Goal: Browse casually

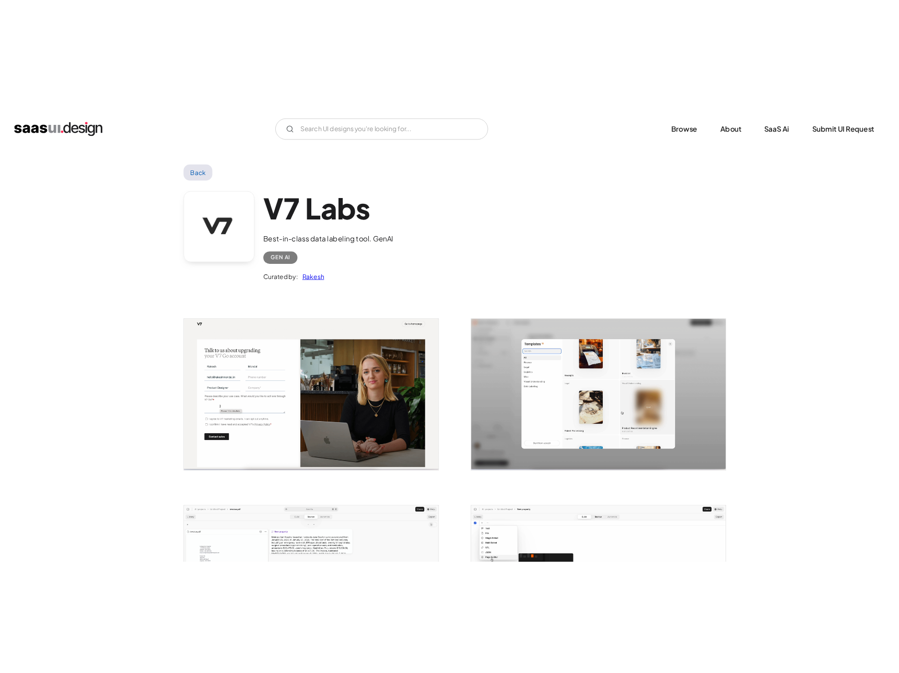
scroll to position [268, 0]
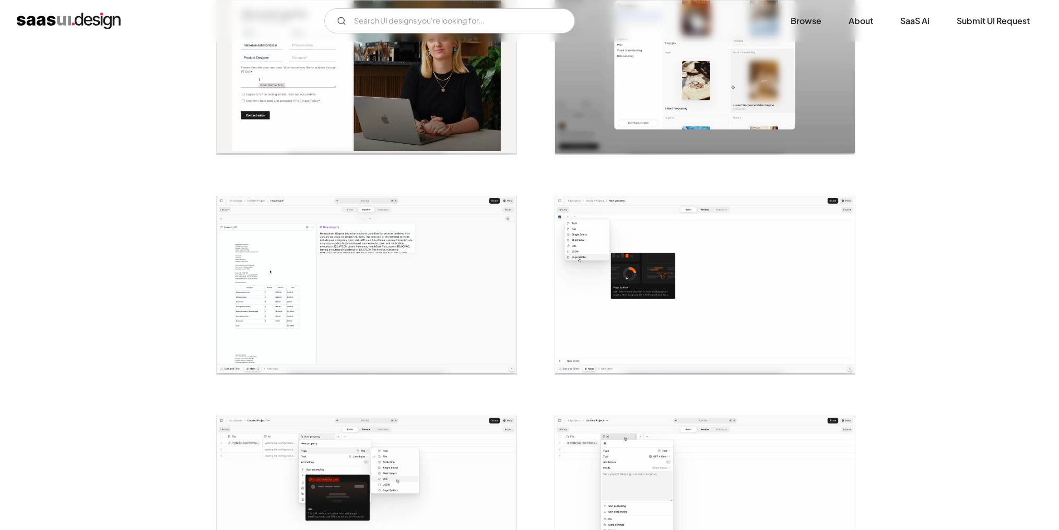
click at [389, 308] on img "open lightbox" at bounding box center [367, 285] width 300 height 178
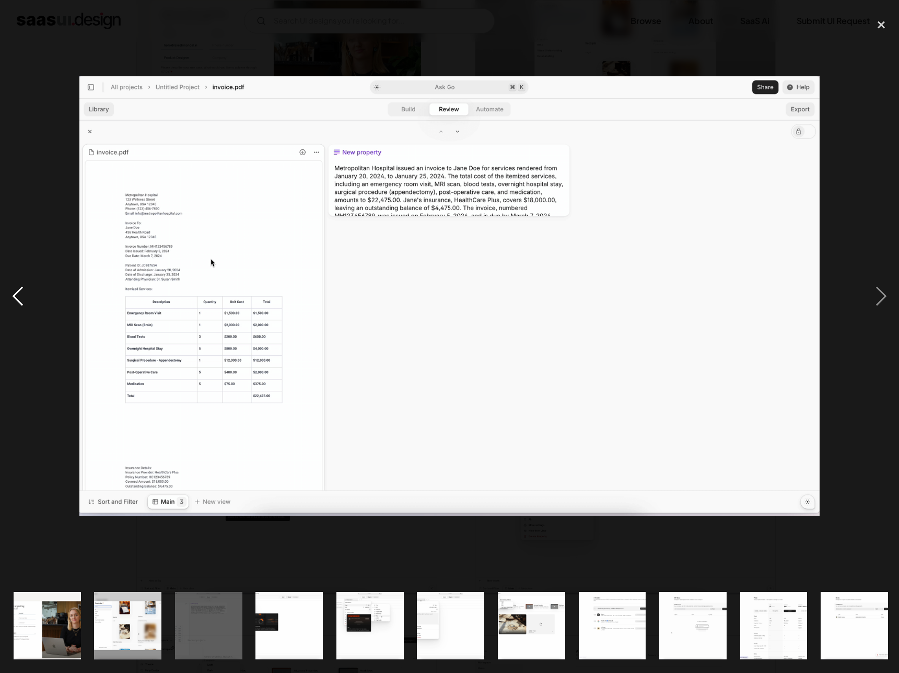
click at [14, 291] on div "previous image" at bounding box center [18, 296] width 36 height 565
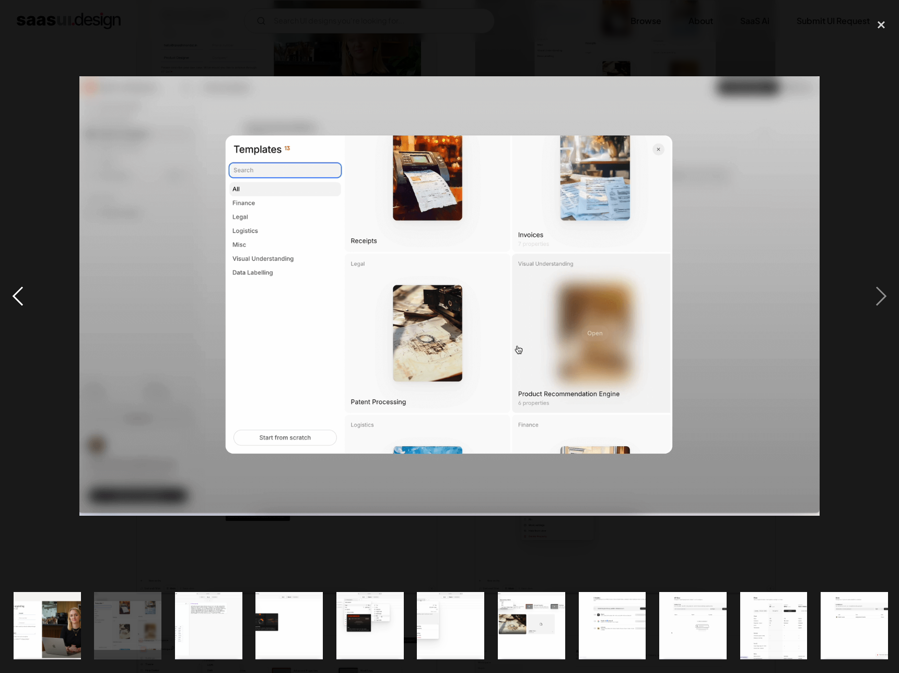
click at [14, 291] on div "previous image" at bounding box center [18, 296] width 36 height 565
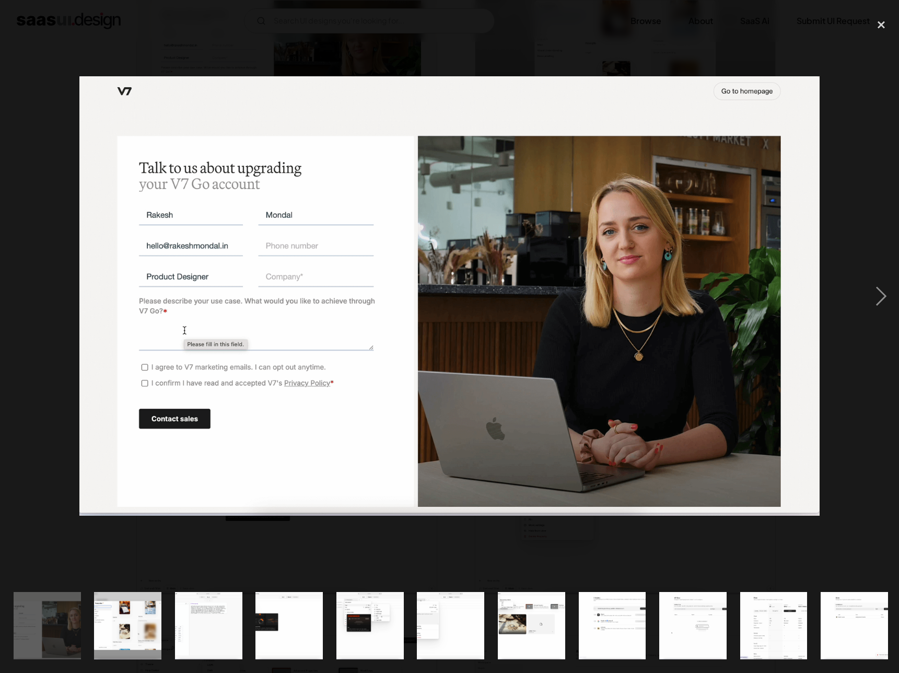
click at [14, 291] on div "previous image" at bounding box center [18, 296] width 36 height 565
click at [873, 298] on div "next image" at bounding box center [881, 296] width 36 height 565
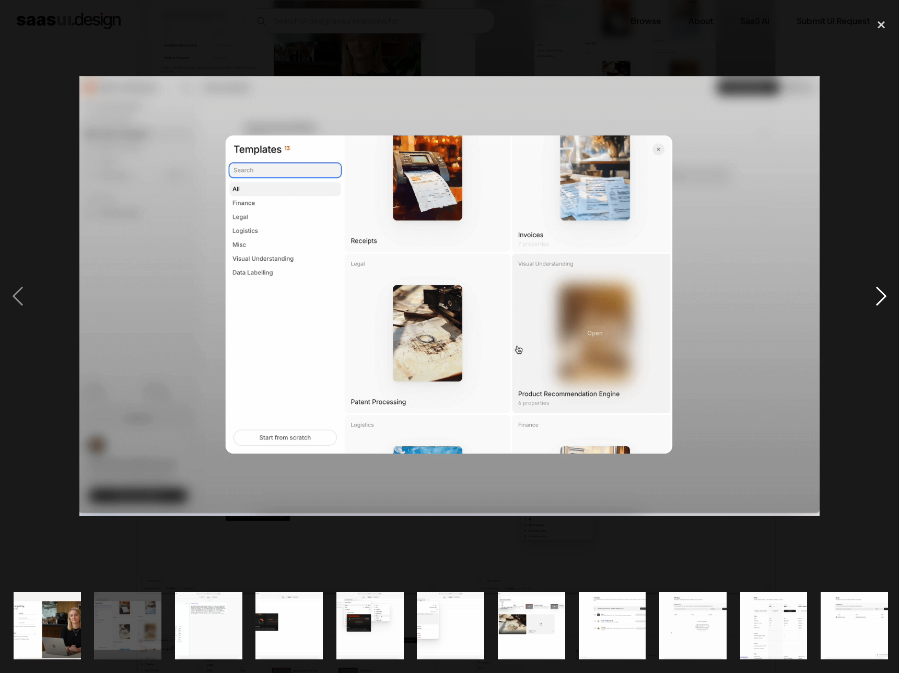
click at [873, 298] on div "next image" at bounding box center [881, 296] width 36 height 565
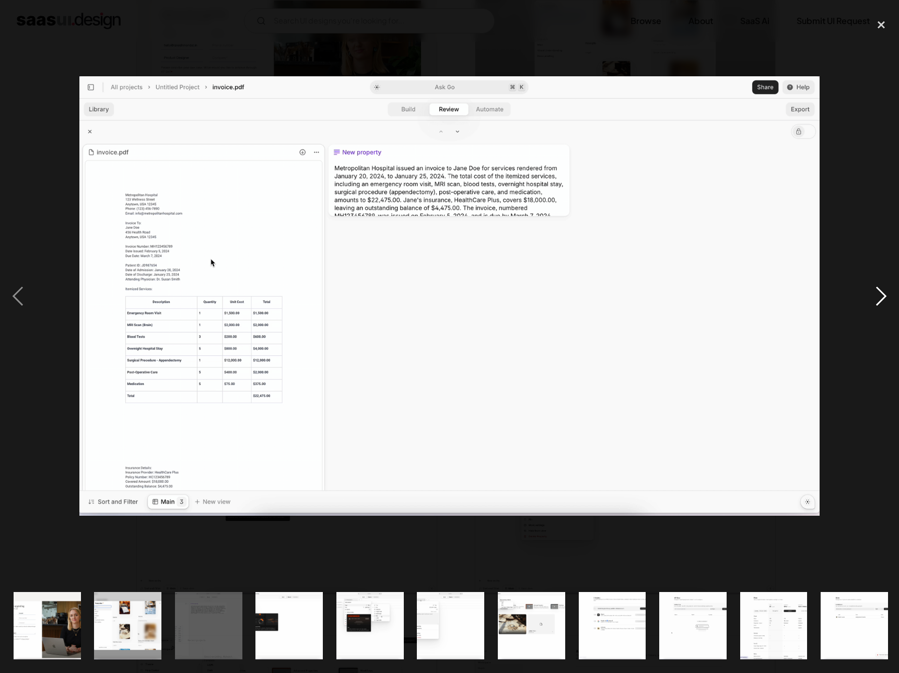
click at [873, 298] on div "next image" at bounding box center [881, 296] width 36 height 565
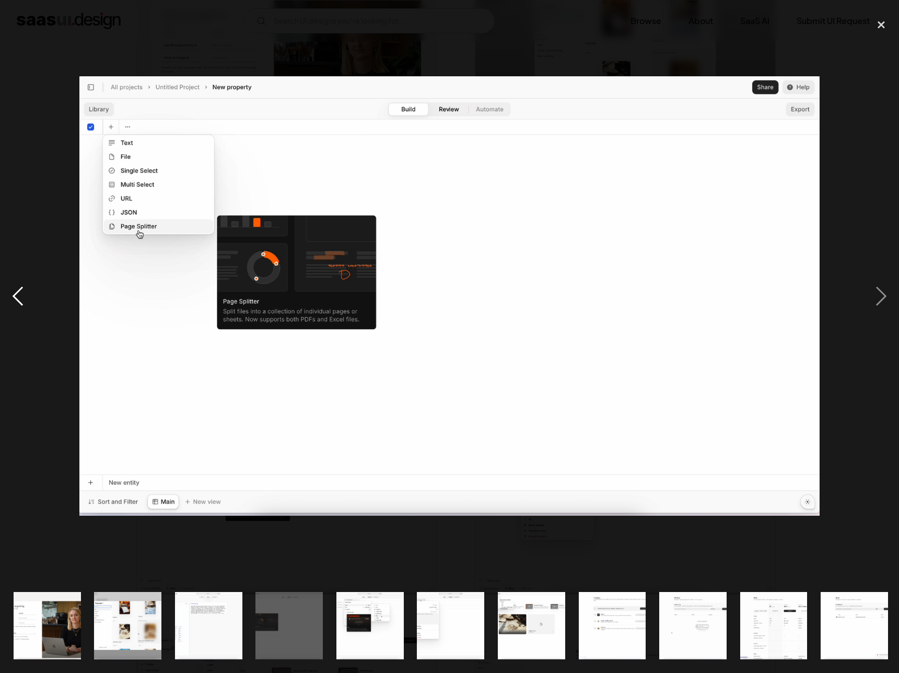
click at [19, 295] on div "previous image" at bounding box center [18, 296] width 36 height 565
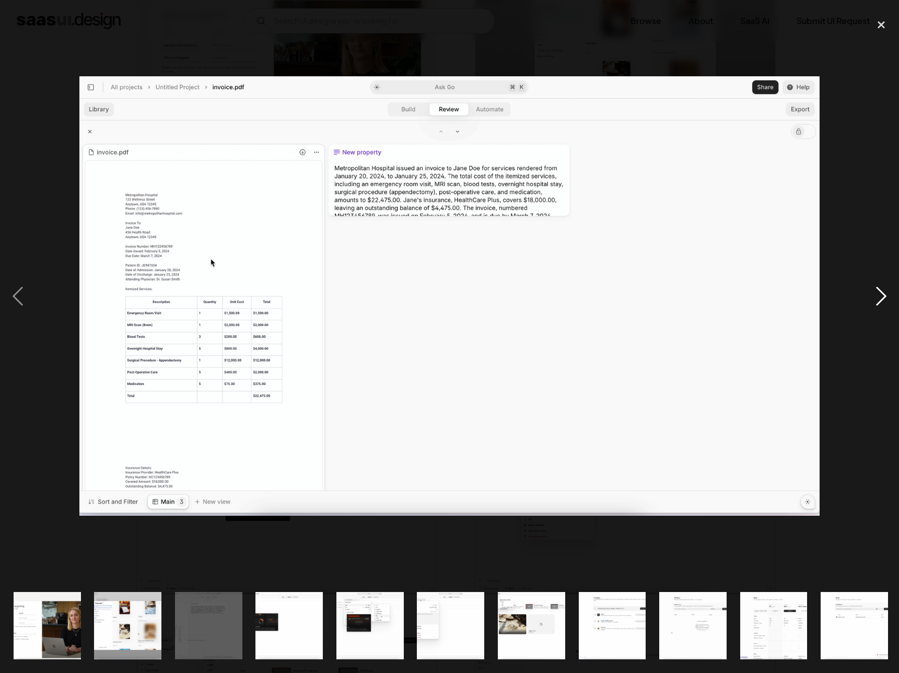
click at [884, 296] on div "next image" at bounding box center [881, 296] width 36 height 565
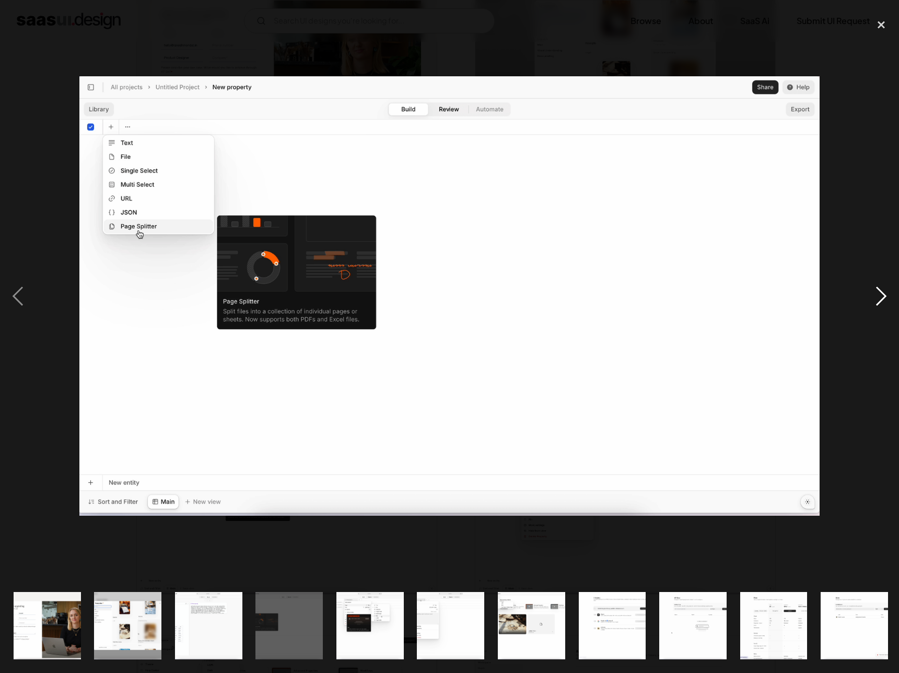
click at [884, 296] on div "next image" at bounding box center [881, 296] width 36 height 565
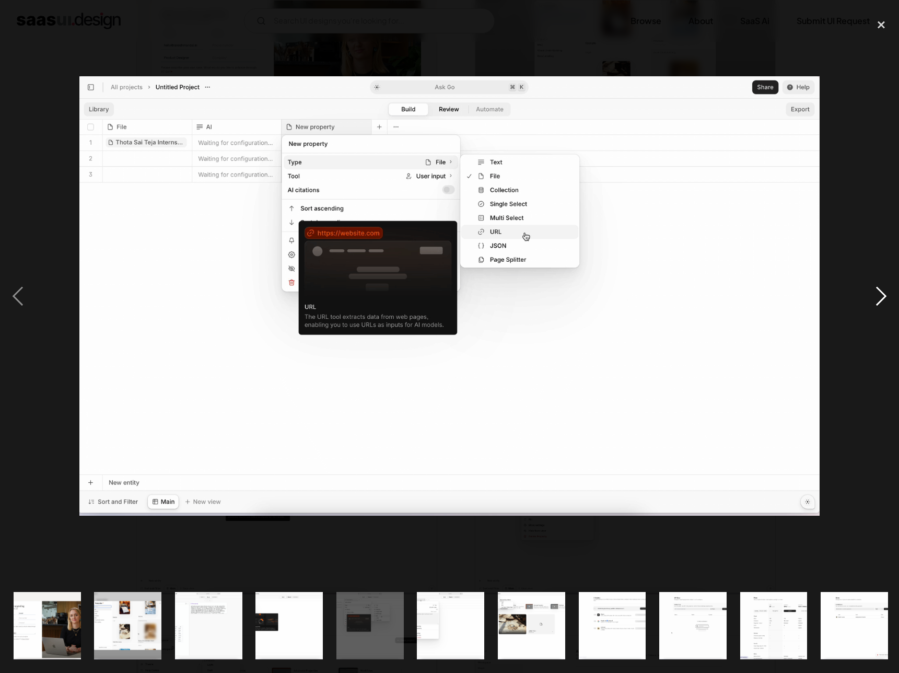
click at [884, 296] on div "next image" at bounding box center [881, 296] width 36 height 565
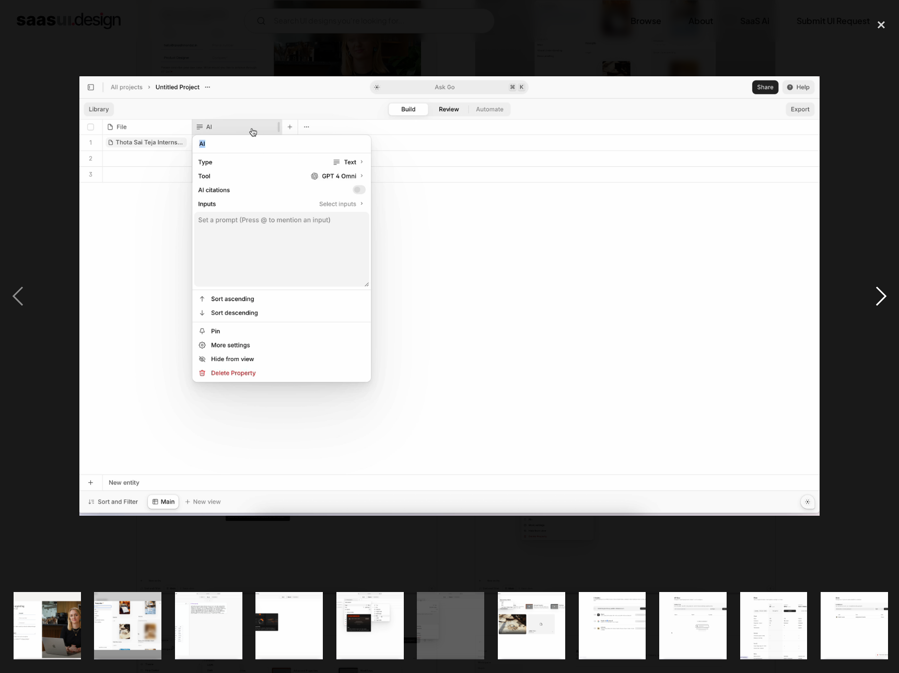
click at [884, 296] on div "next image" at bounding box center [881, 296] width 36 height 565
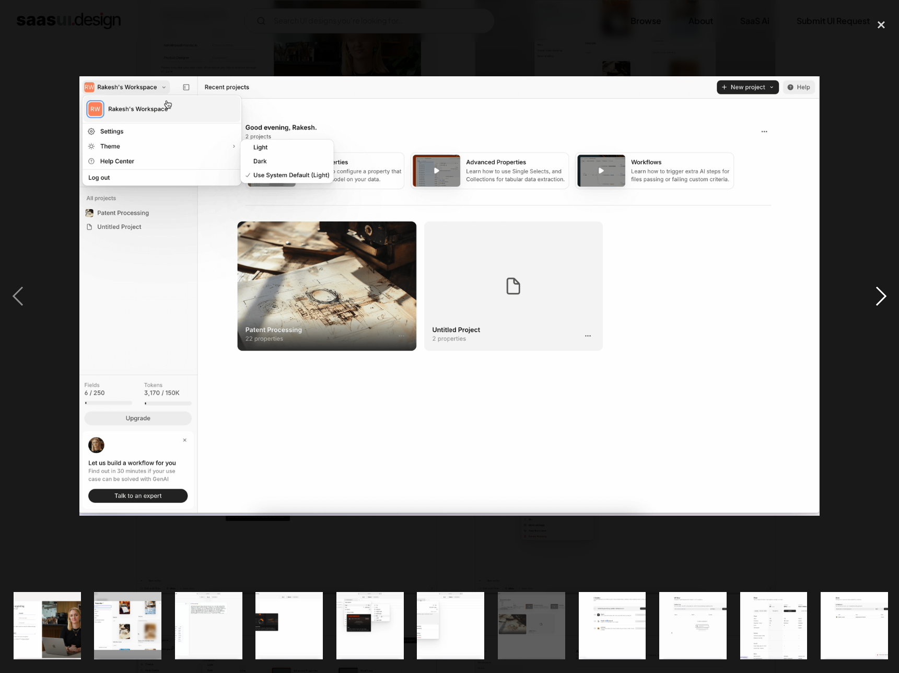
click at [884, 296] on div "next image" at bounding box center [881, 296] width 36 height 565
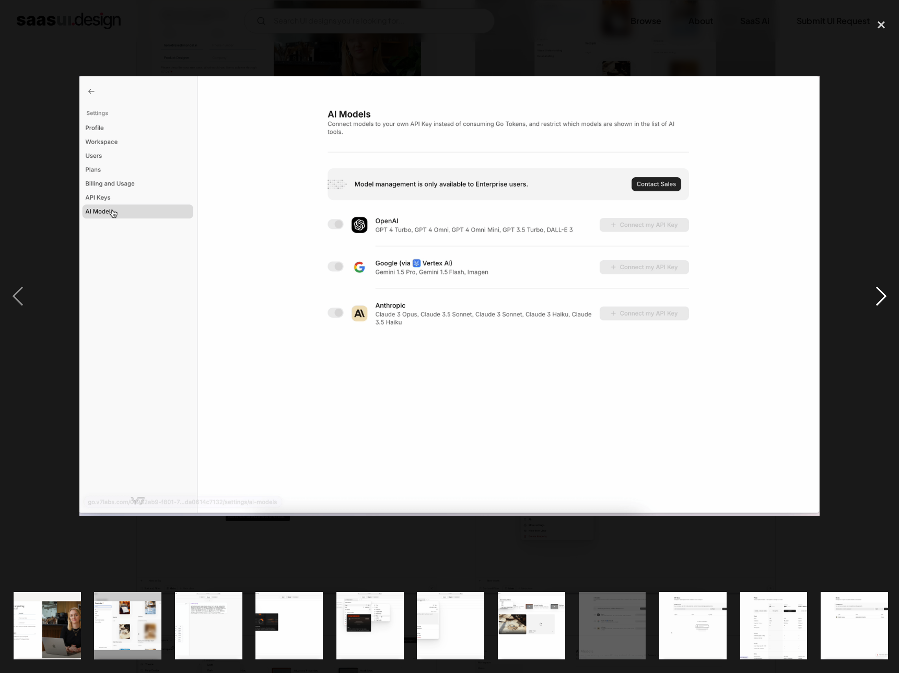
click at [884, 296] on div "next image" at bounding box center [881, 296] width 36 height 565
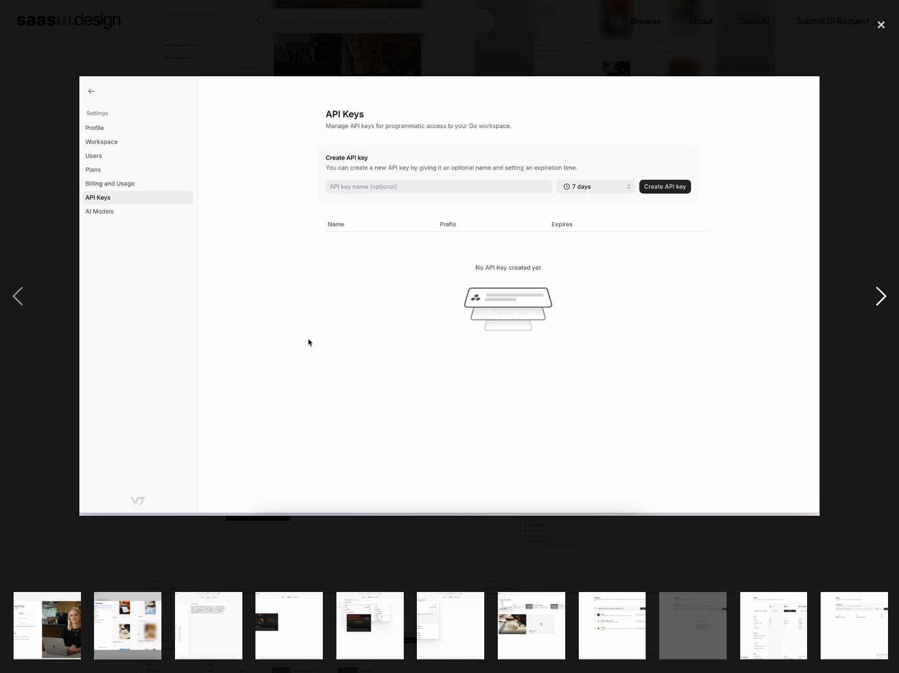
click at [884, 296] on div "next image" at bounding box center [881, 296] width 36 height 565
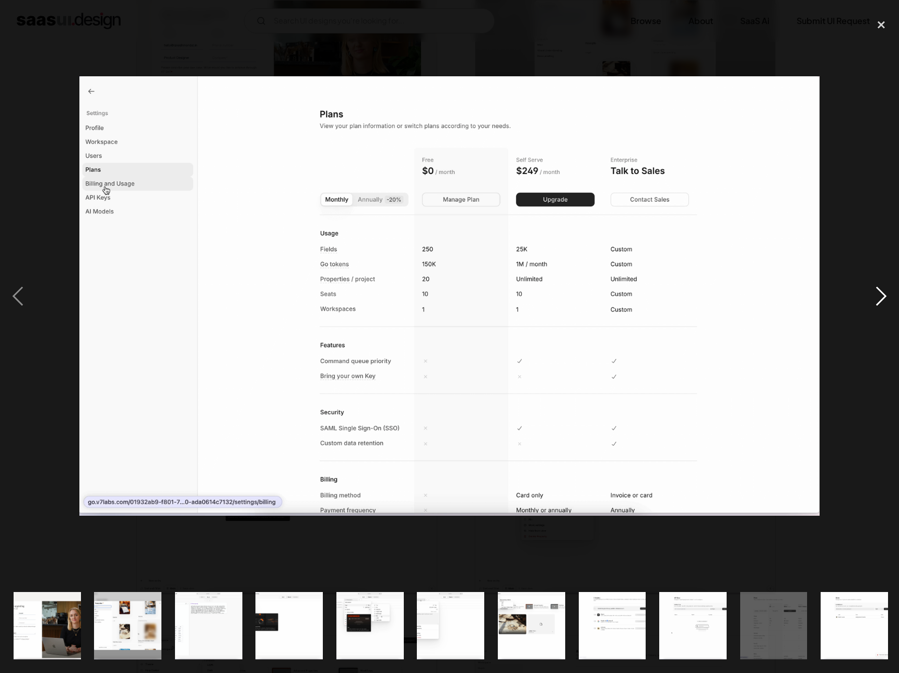
click at [884, 296] on div "next image" at bounding box center [881, 296] width 36 height 565
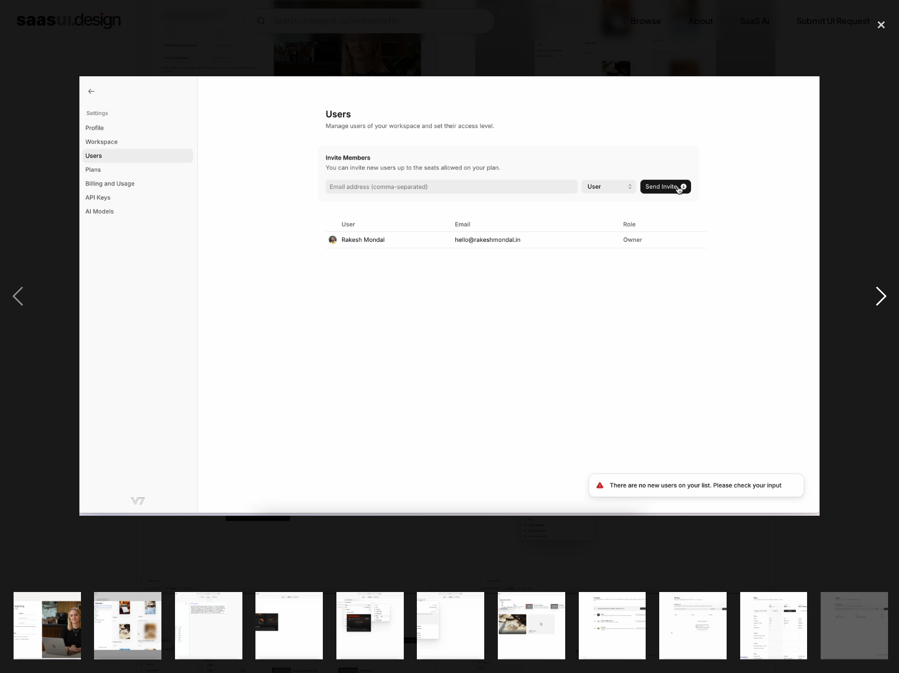
click at [884, 296] on div "next image" at bounding box center [881, 296] width 36 height 565
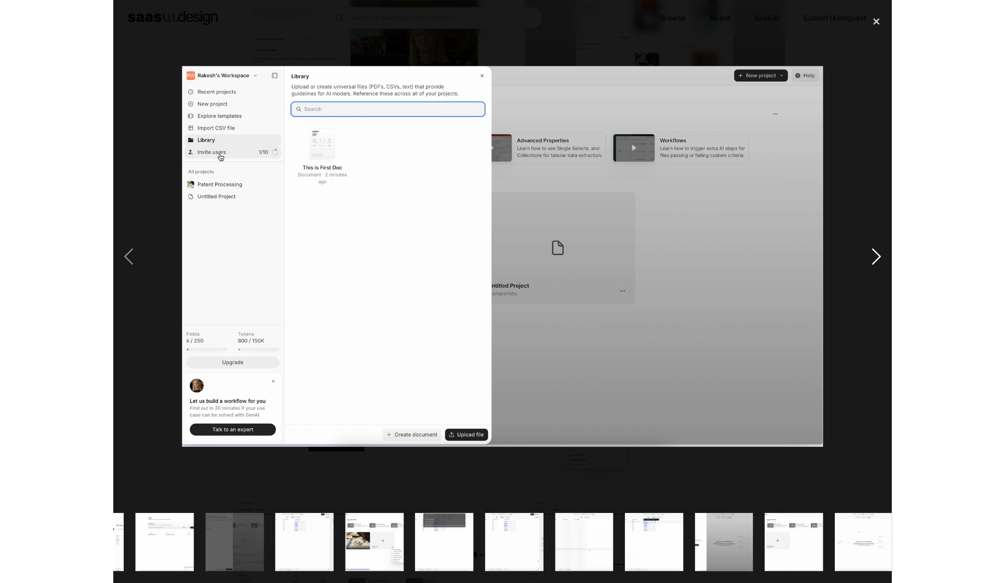
scroll to position [0, 809]
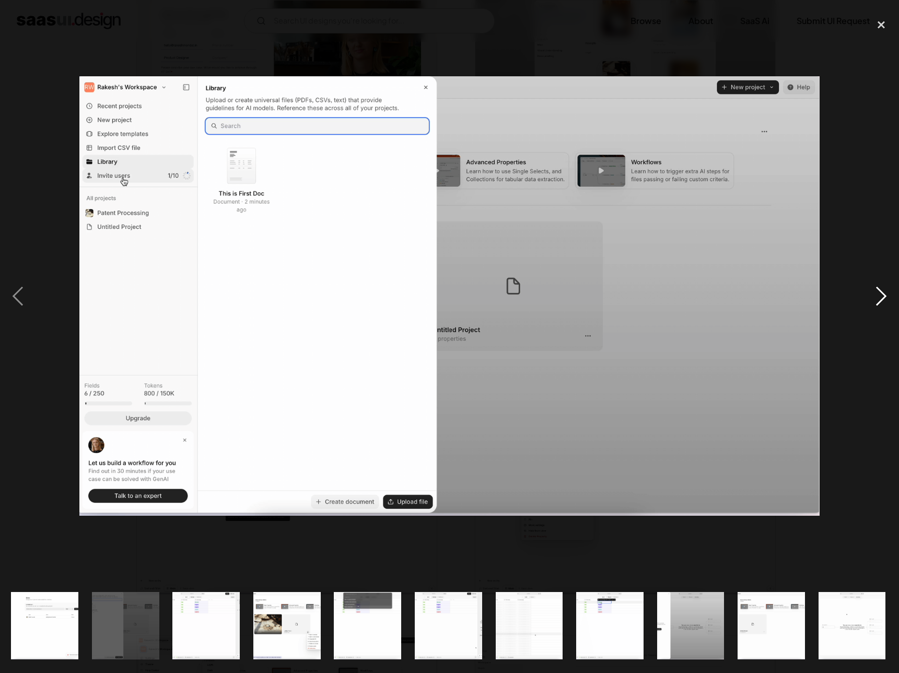
click at [882, 295] on div "next image" at bounding box center [881, 296] width 36 height 565
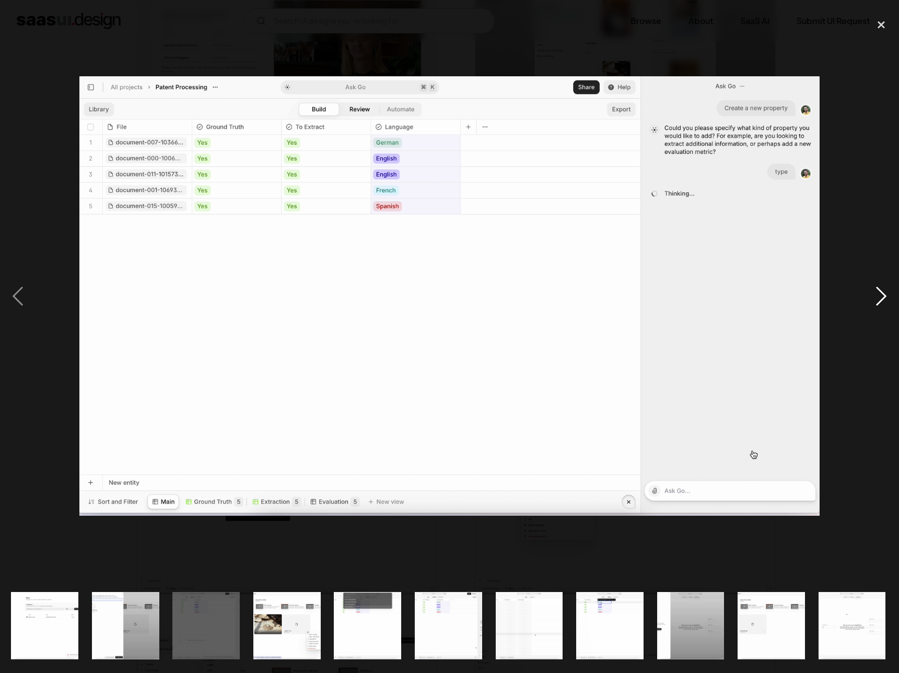
click at [879, 299] on div "next image" at bounding box center [881, 296] width 36 height 565
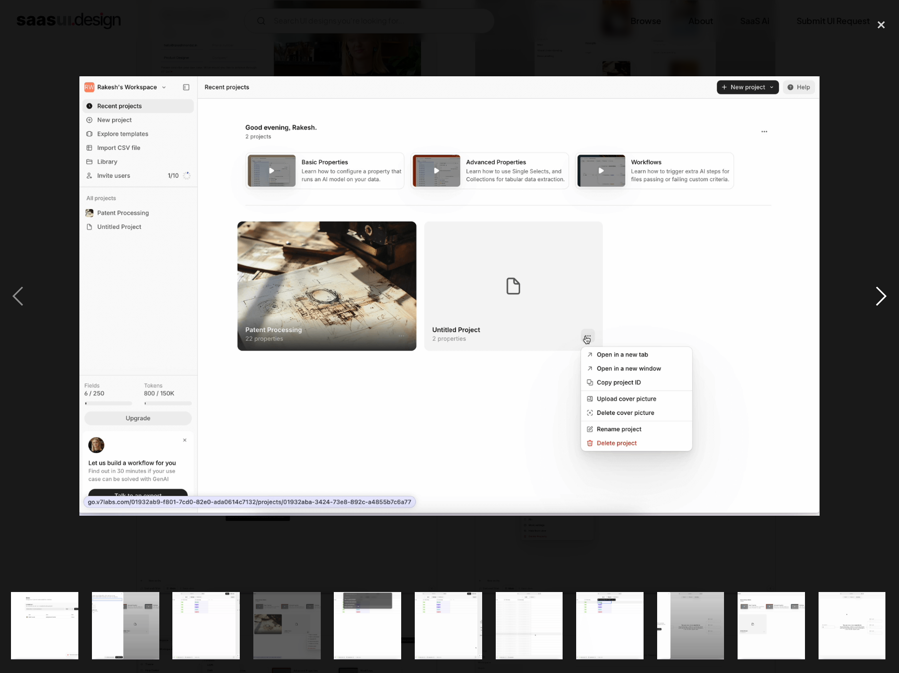
click at [879, 299] on div "next image" at bounding box center [881, 296] width 36 height 565
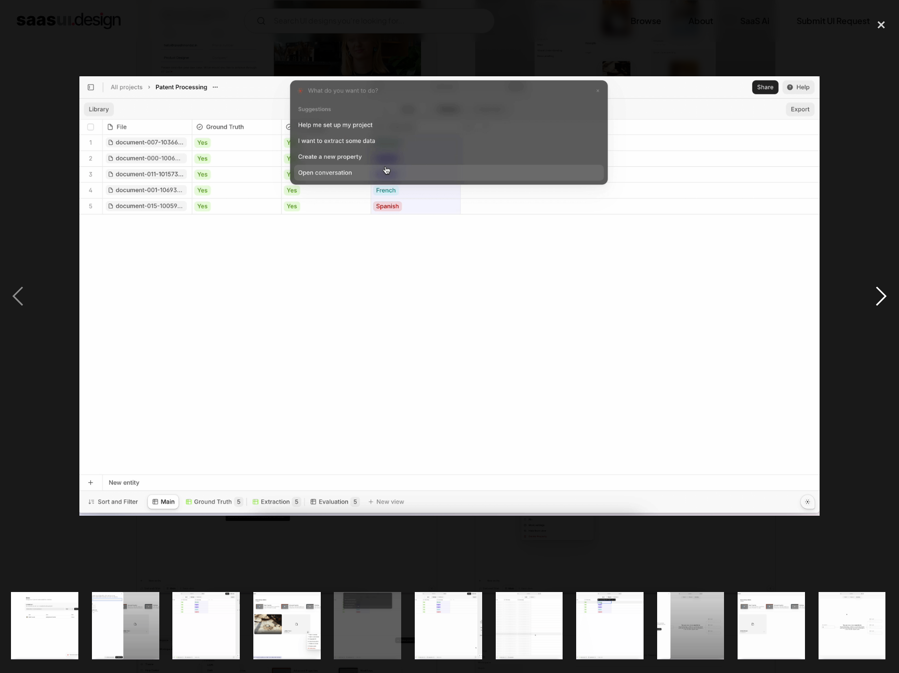
click at [879, 299] on div "next image" at bounding box center [881, 296] width 36 height 565
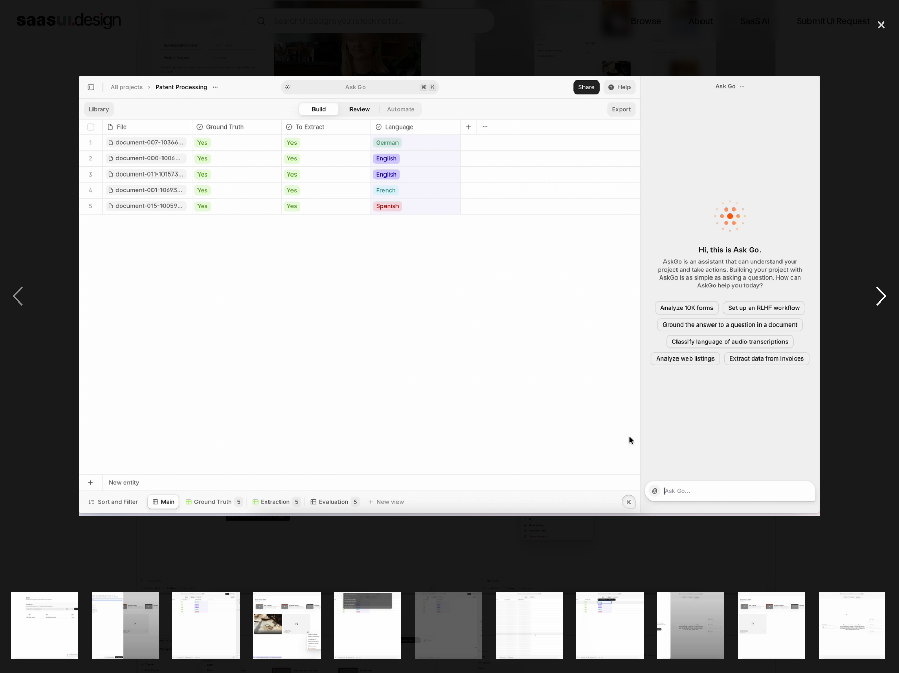
click at [879, 299] on div "next image" at bounding box center [881, 296] width 36 height 565
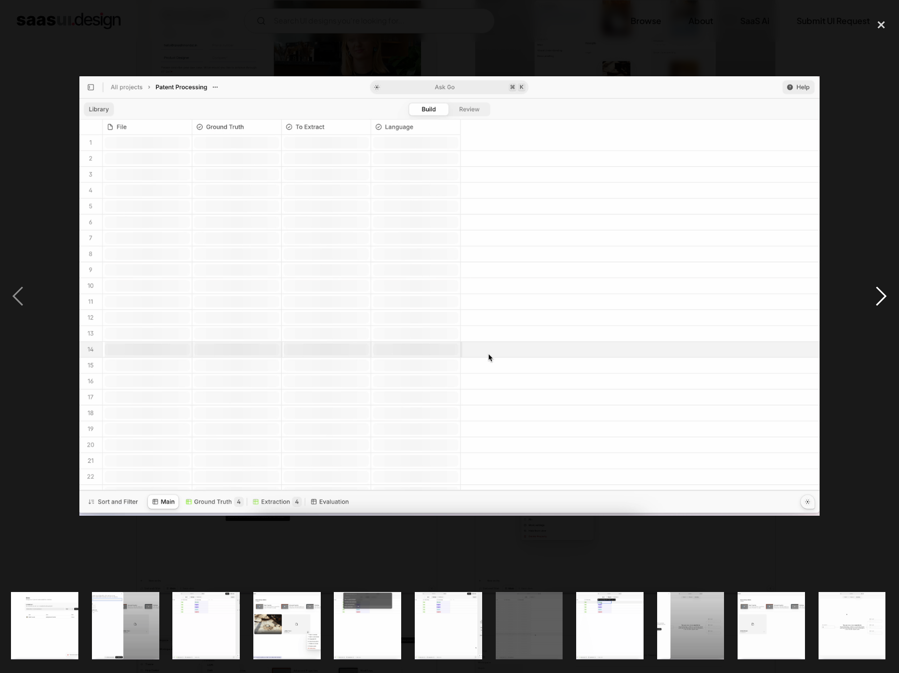
click at [879, 299] on div "next image" at bounding box center [881, 296] width 36 height 565
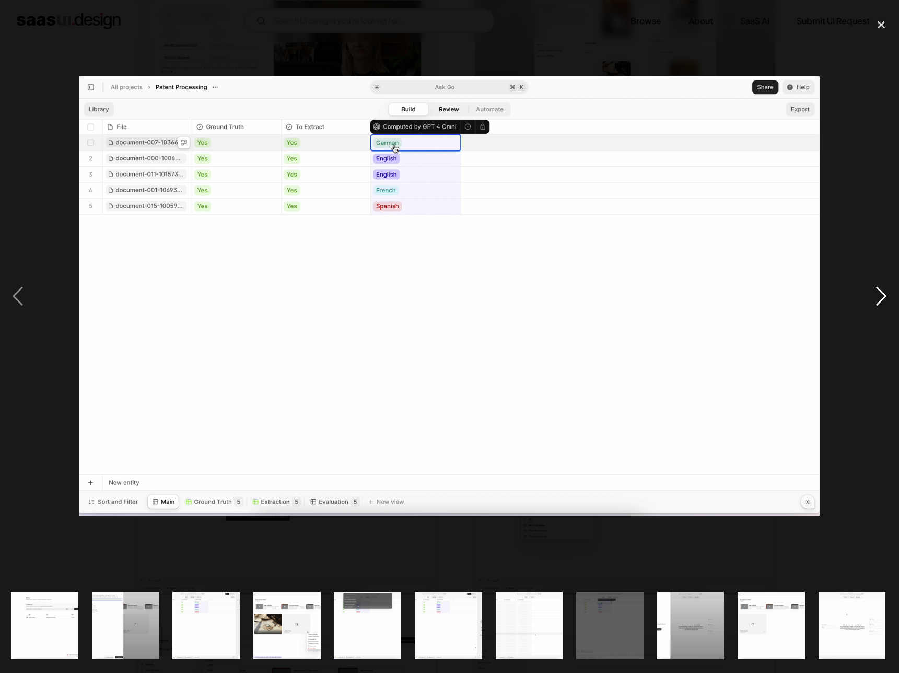
click at [879, 299] on div "next image" at bounding box center [881, 296] width 36 height 565
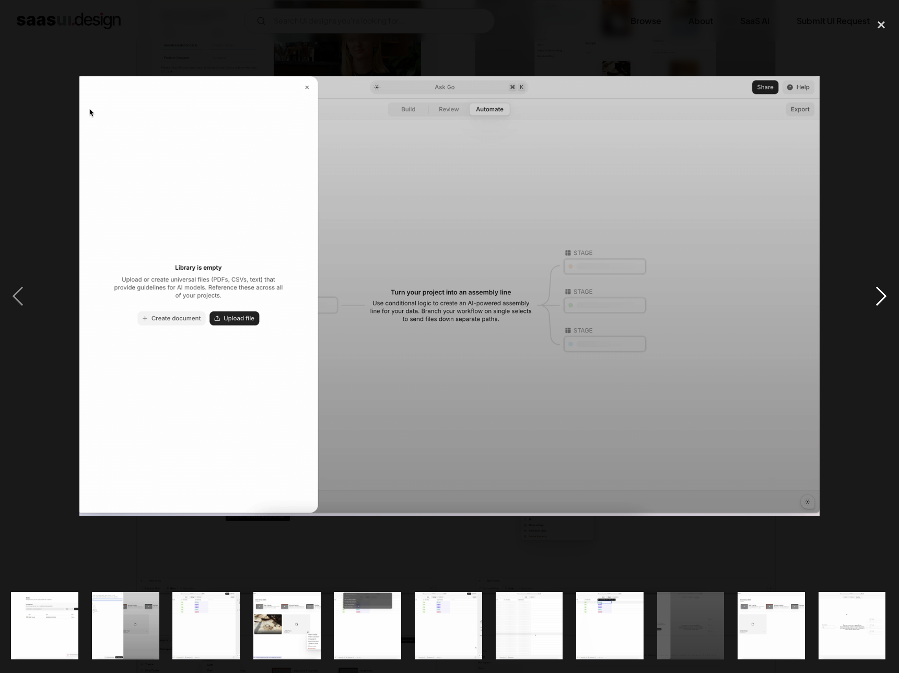
click at [881, 291] on div "next image" at bounding box center [881, 296] width 36 height 565
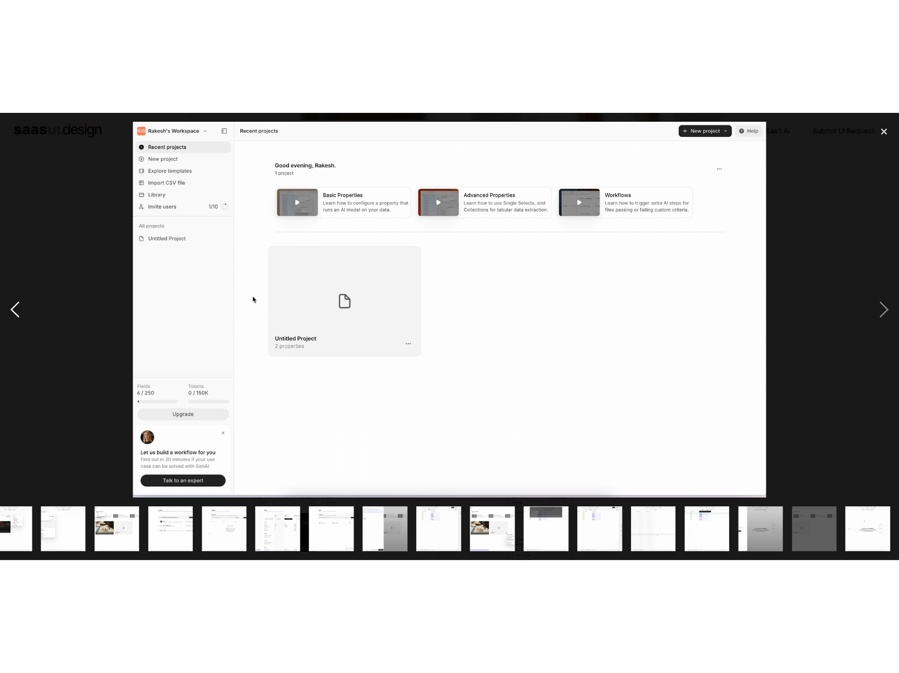
scroll to position [0, 280]
